Goal: Check status

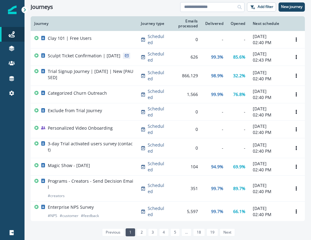
click at [214, 6] on input at bounding box center [212, 7] width 64 height 10
type input "********"
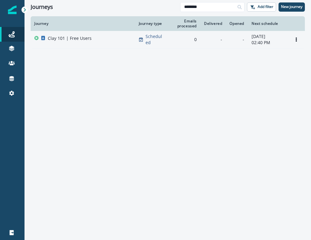
click at [274, 38] on p "[DATE]" at bounding box center [268, 36] width 33 height 6
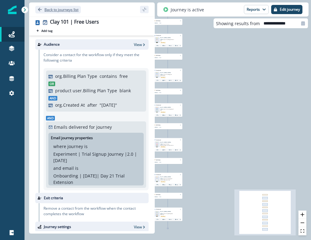
click at [40, 8] on icon "Go back" at bounding box center [40, 10] width 4 height 4
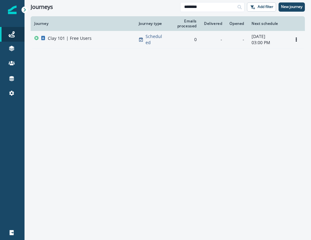
click at [216, 37] on div "-" at bounding box center [213, 40] width 18 height 6
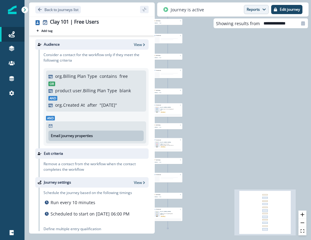
click at [256, 10] on button "Reports" at bounding box center [256, 9] width 25 height 9
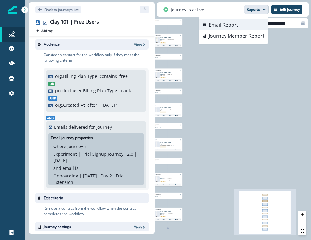
click at [231, 24] on p "Email Report" at bounding box center [224, 24] width 30 height 7
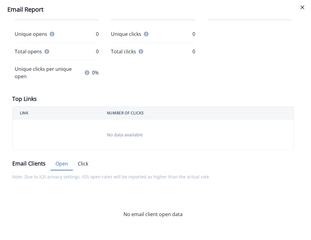
scroll to position [157, 0]
